Goal: Navigation & Orientation: Find specific page/section

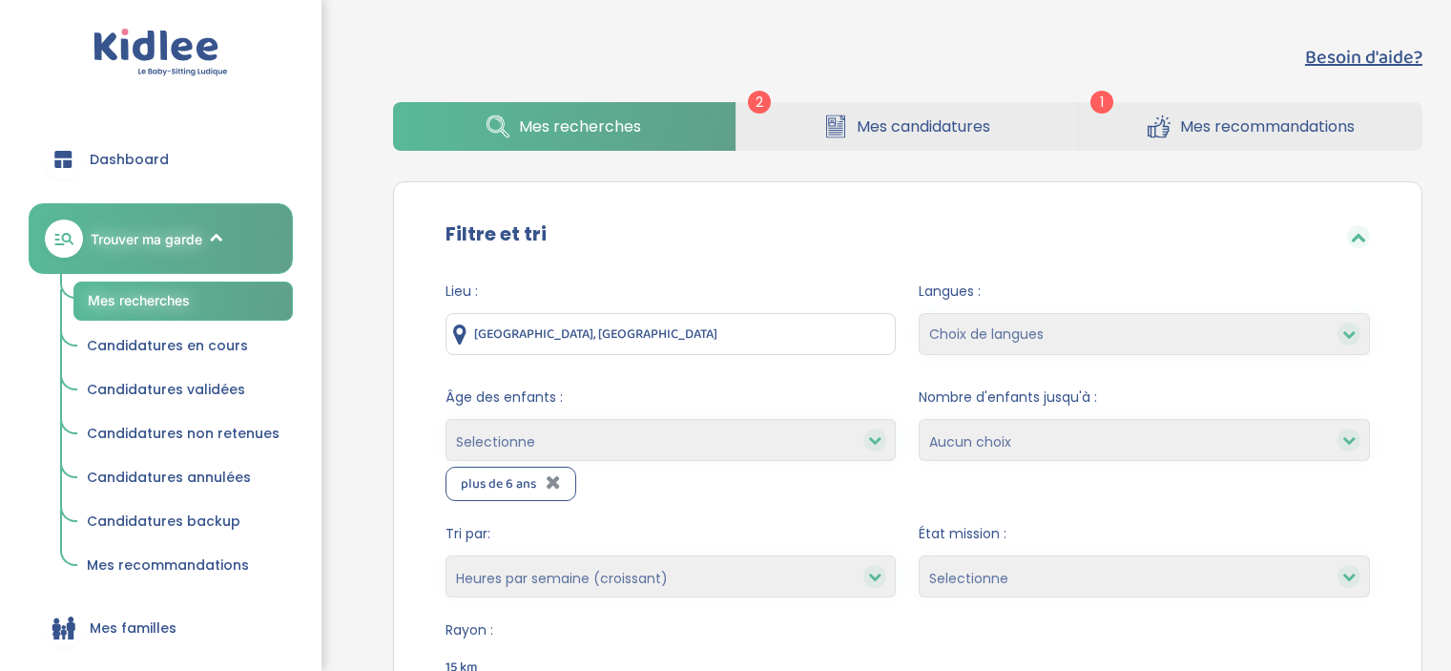
select select "hours_asc"
click at [137, 145] on link "Dashboard" at bounding box center [161, 159] width 264 height 69
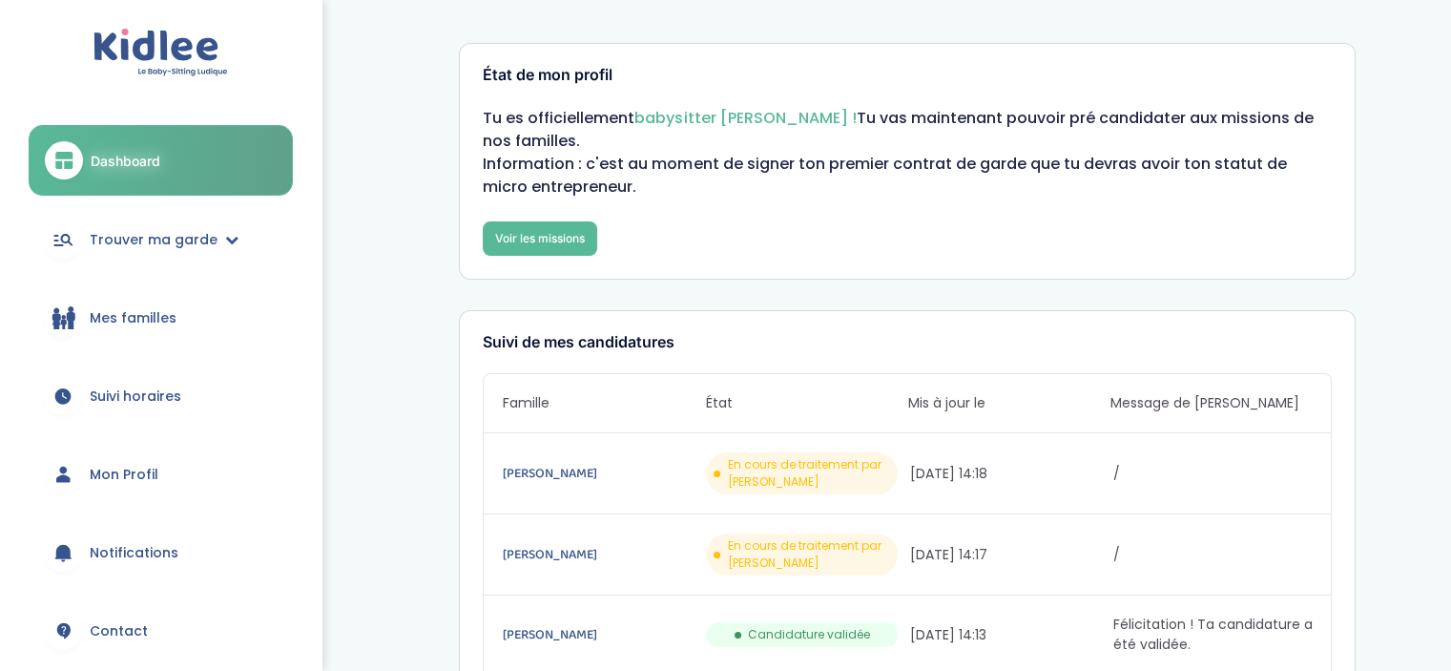
click at [144, 311] on span "Mes familles" at bounding box center [133, 318] width 87 height 20
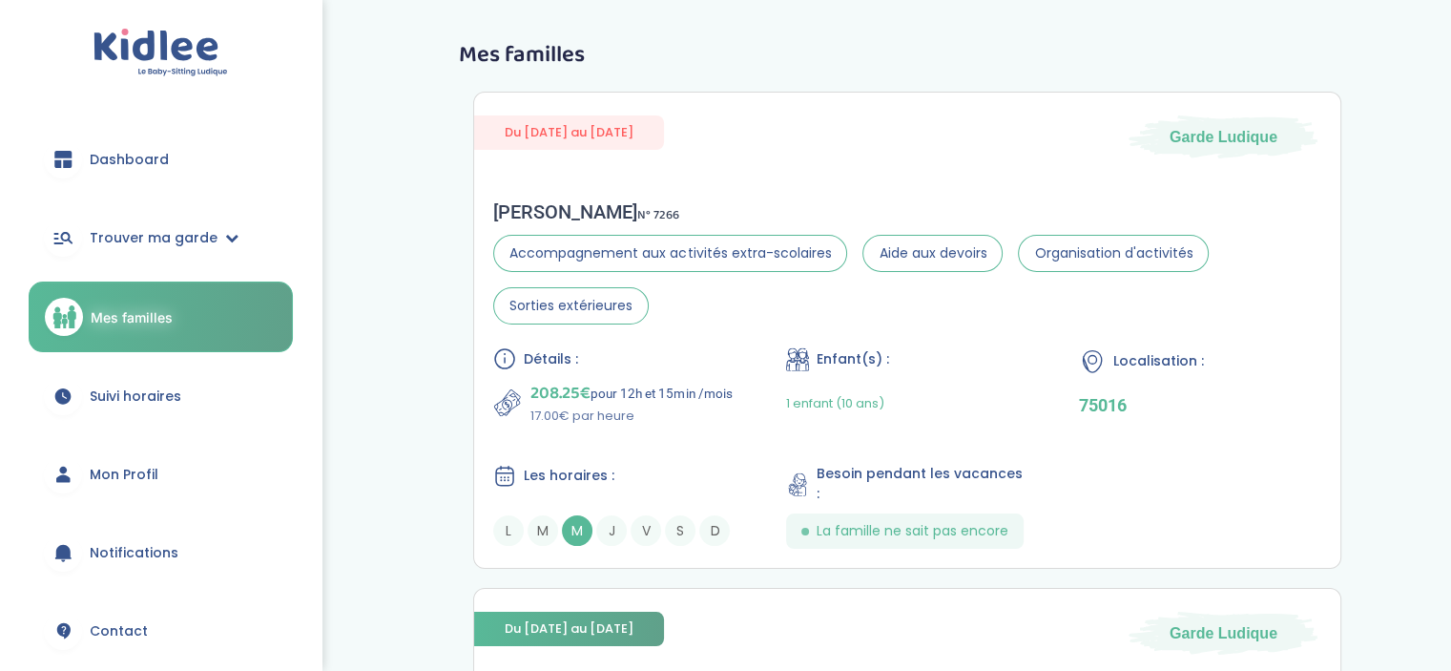
click at [134, 159] on span "Dashboard" at bounding box center [129, 160] width 79 height 20
